Goal: Information Seeking & Learning: Learn about a topic

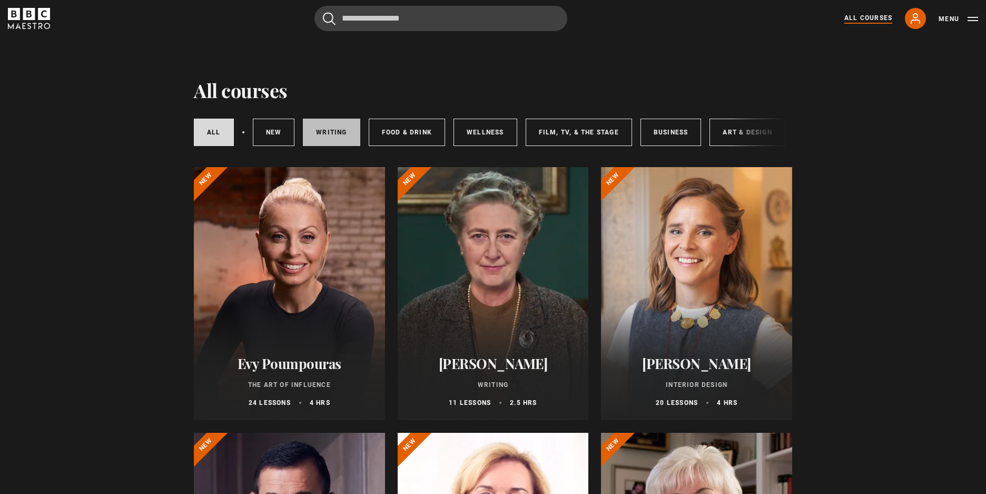
click at [331, 125] on link "Writing" at bounding box center [331, 132] width 57 height 27
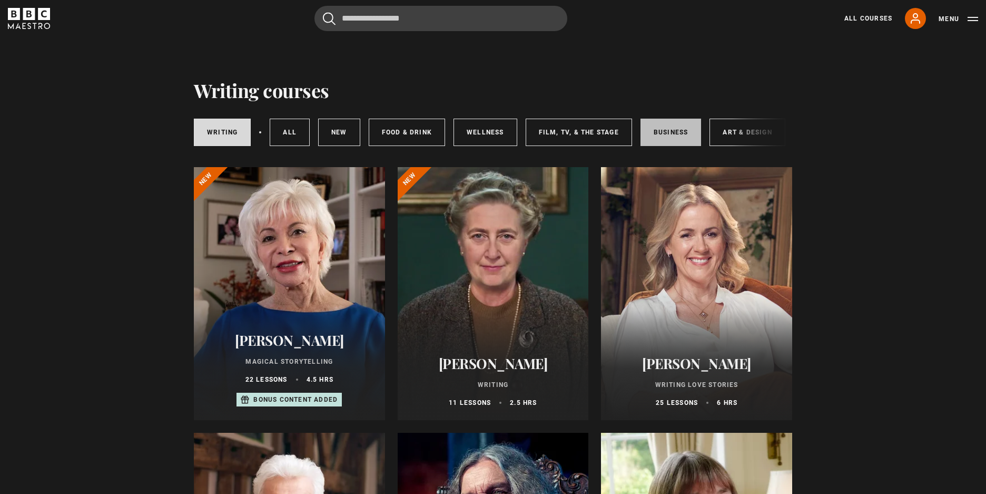
click at [667, 120] on link "Business" at bounding box center [670, 132] width 61 height 27
